Goal: Transaction & Acquisition: Purchase product/service

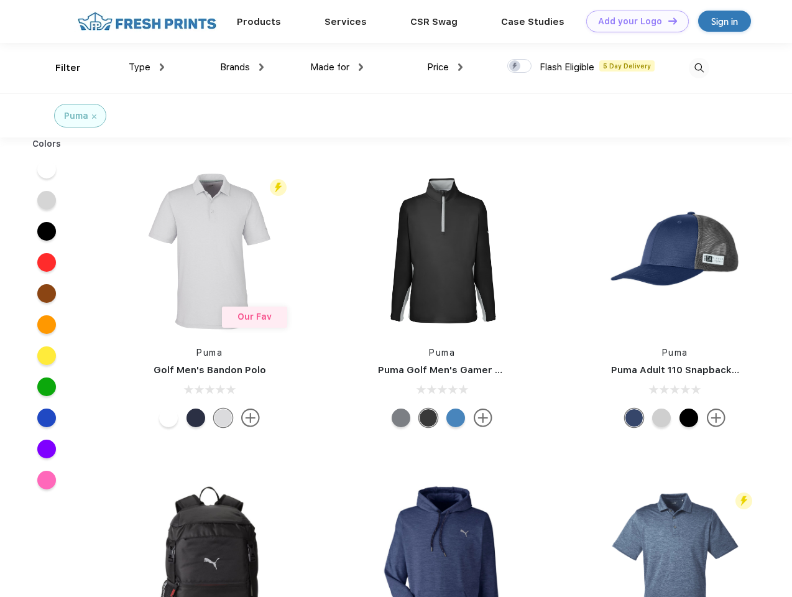
click at [633, 21] on link "Add your Logo Design Tool" at bounding box center [637, 22] width 103 height 22
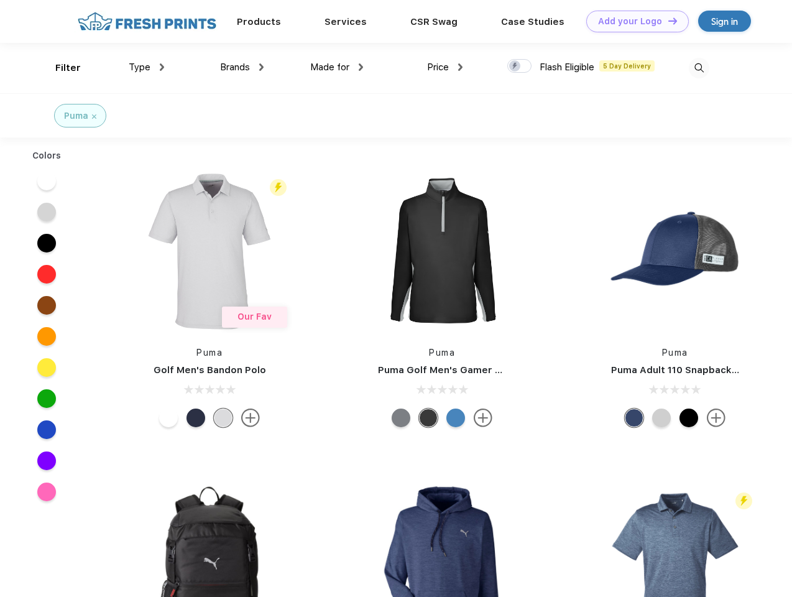
click at [0, 0] on div "Design Tool" at bounding box center [0, 0] width 0 height 0
click at [667, 21] on link "Add your Logo Design Tool" at bounding box center [637, 22] width 103 height 22
click at [60, 68] on div "Filter" at bounding box center [67, 68] width 25 height 14
click at [147, 67] on span "Type" at bounding box center [140, 67] width 22 height 11
click at [242, 67] on span "Brands" at bounding box center [235, 67] width 30 height 11
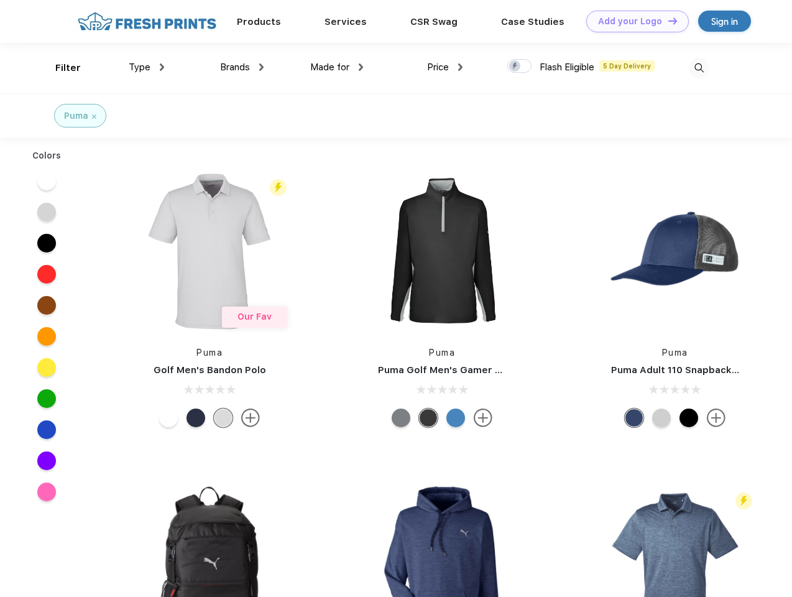
click at [337, 67] on span "Made for" at bounding box center [329, 67] width 39 height 11
click at [445, 67] on span "Price" at bounding box center [438, 67] width 22 height 11
click at [520, 67] on div at bounding box center [519, 66] width 24 height 14
click at [515, 67] on input "checkbox" at bounding box center [511, 62] width 8 height 8
click at [699, 68] on img at bounding box center [699, 68] width 21 height 21
